Goal: Navigation & Orientation: Go to known website

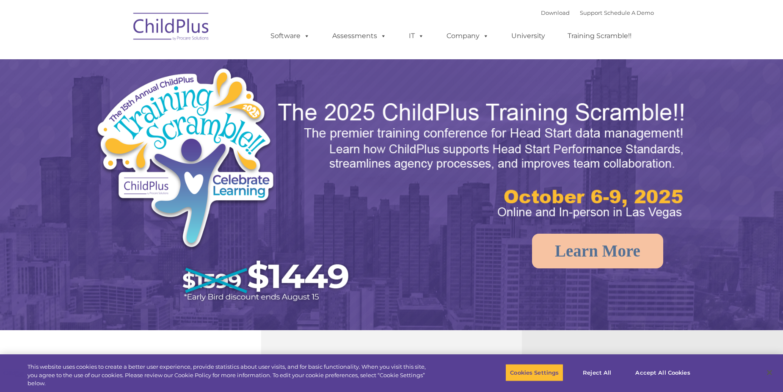
select select "MEDIUM"
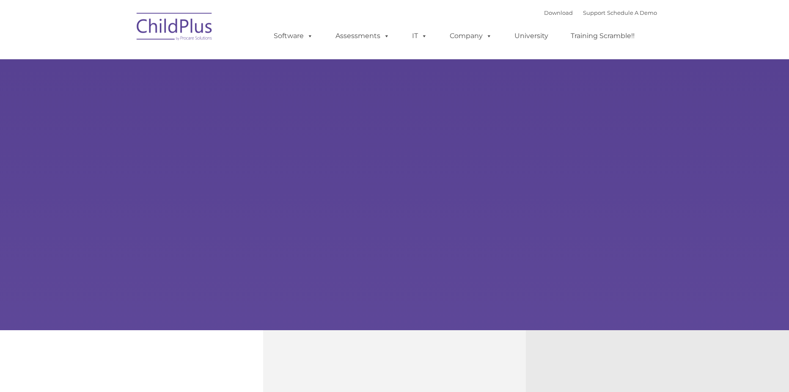
type input ""
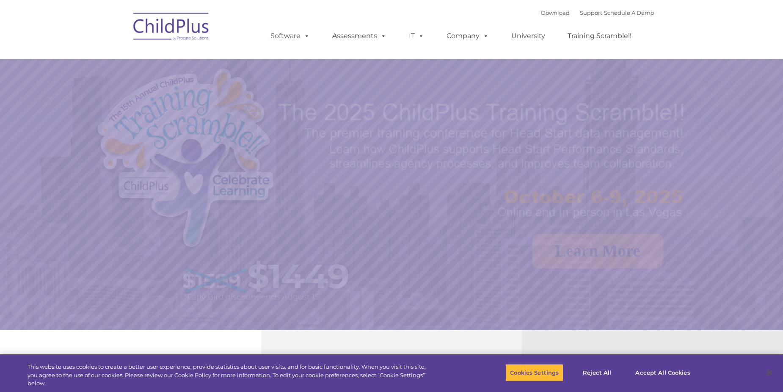
select select "MEDIUM"
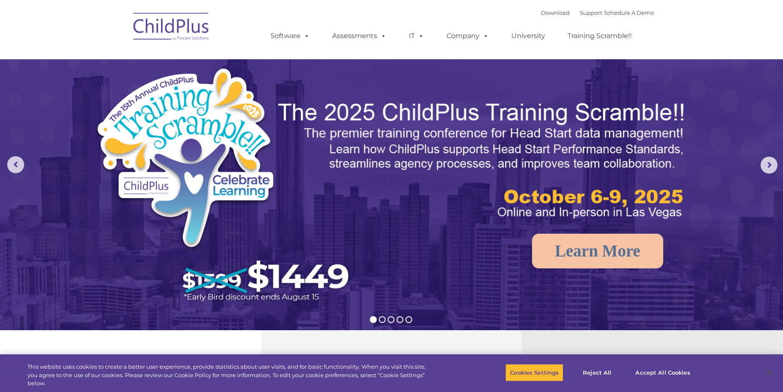
click at [192, 36] on img at bounding box center [171, 28] width 85 height 42
